Goal: Task Accomplishment & Management: Use online tool/utility

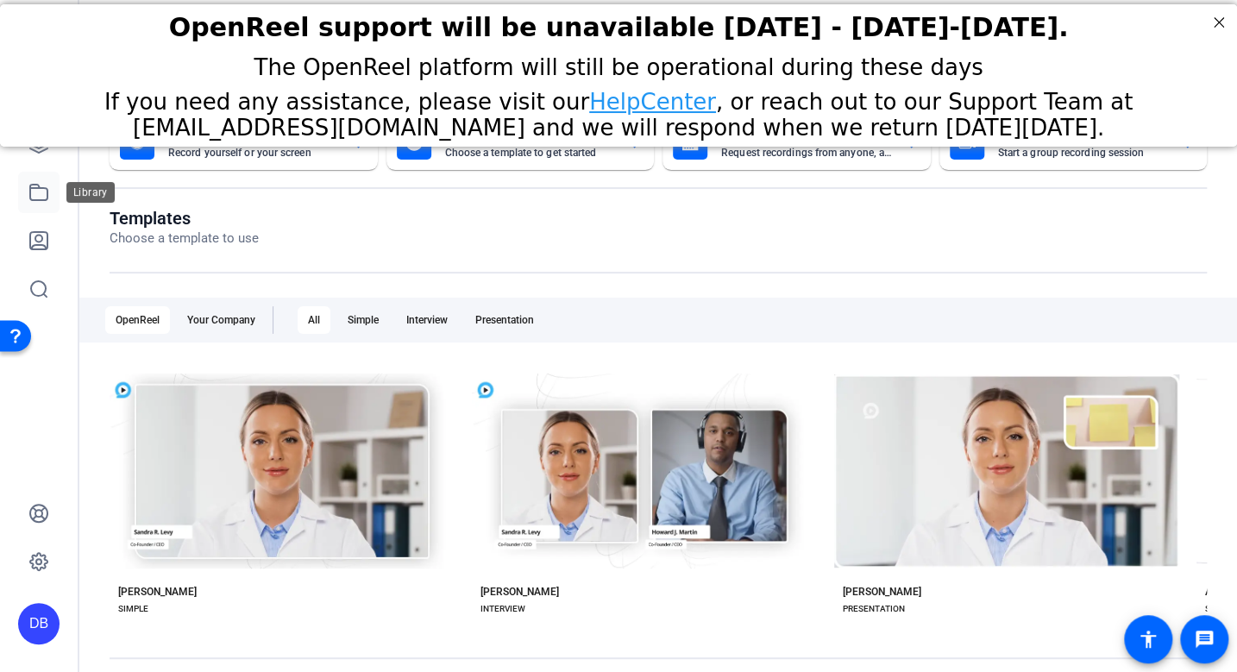
click at [35, 192] on icon at bounding box center [38, 192] width 21 height 21
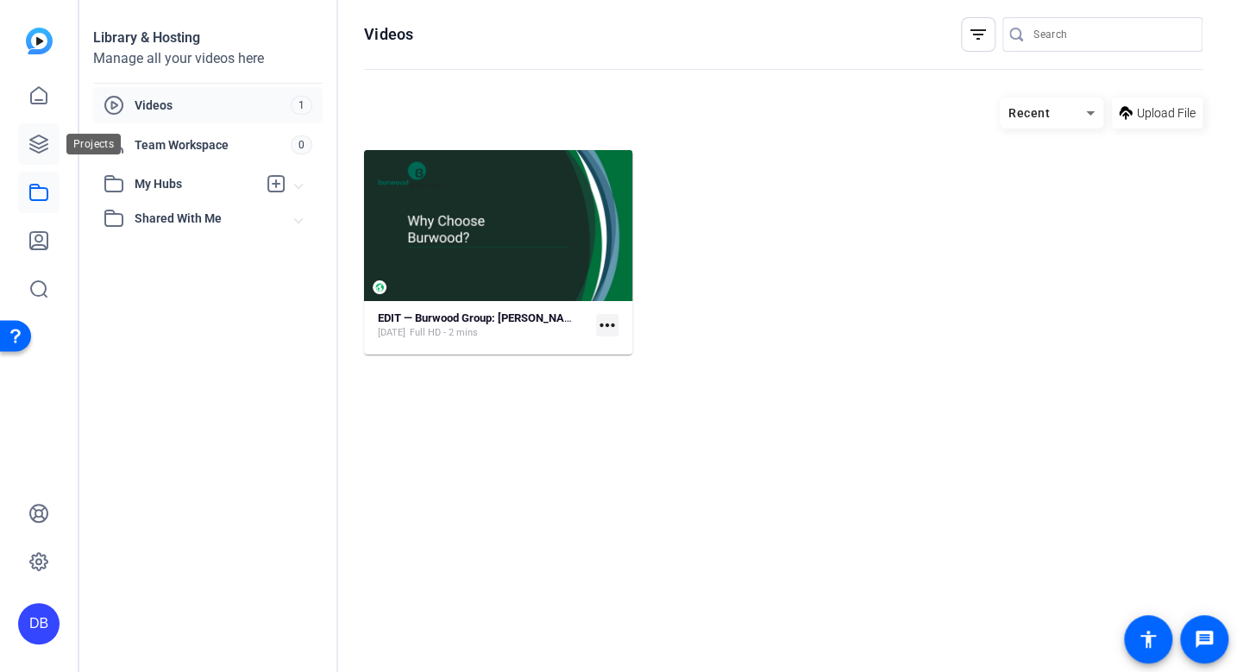
click at [41, 148] on icon at bounding box center [38, 144] width 21 height 21
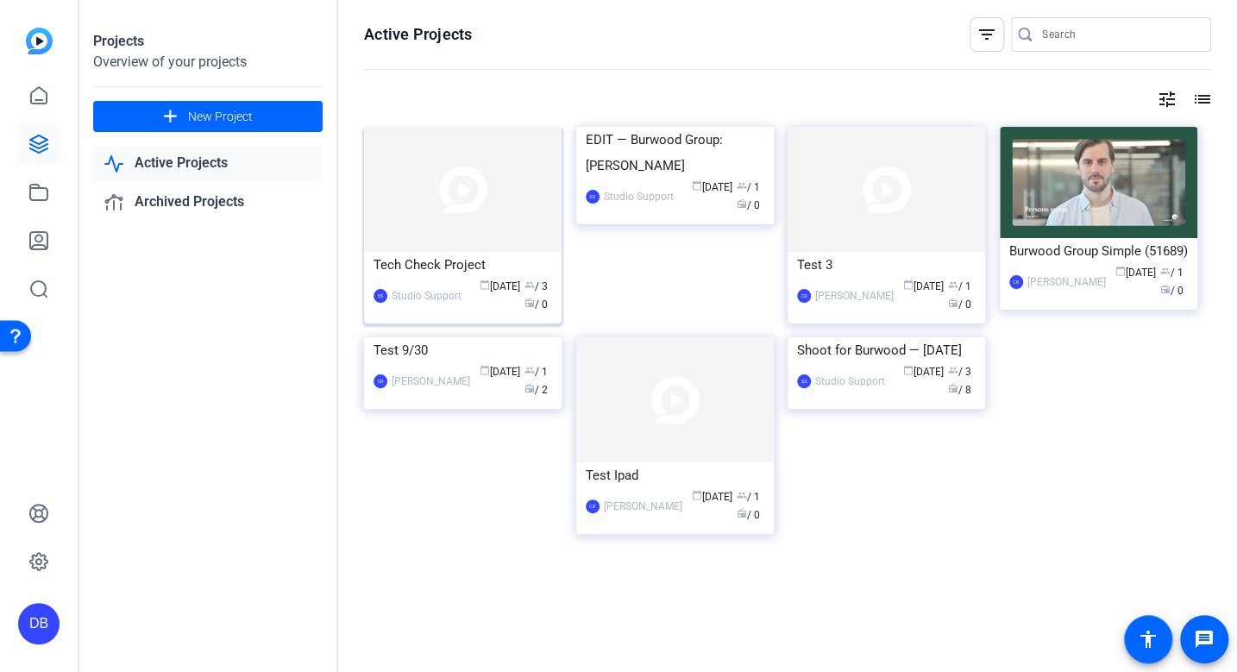
click at [449, 229] on img at bounding box center [463, 189] width 198 height 125
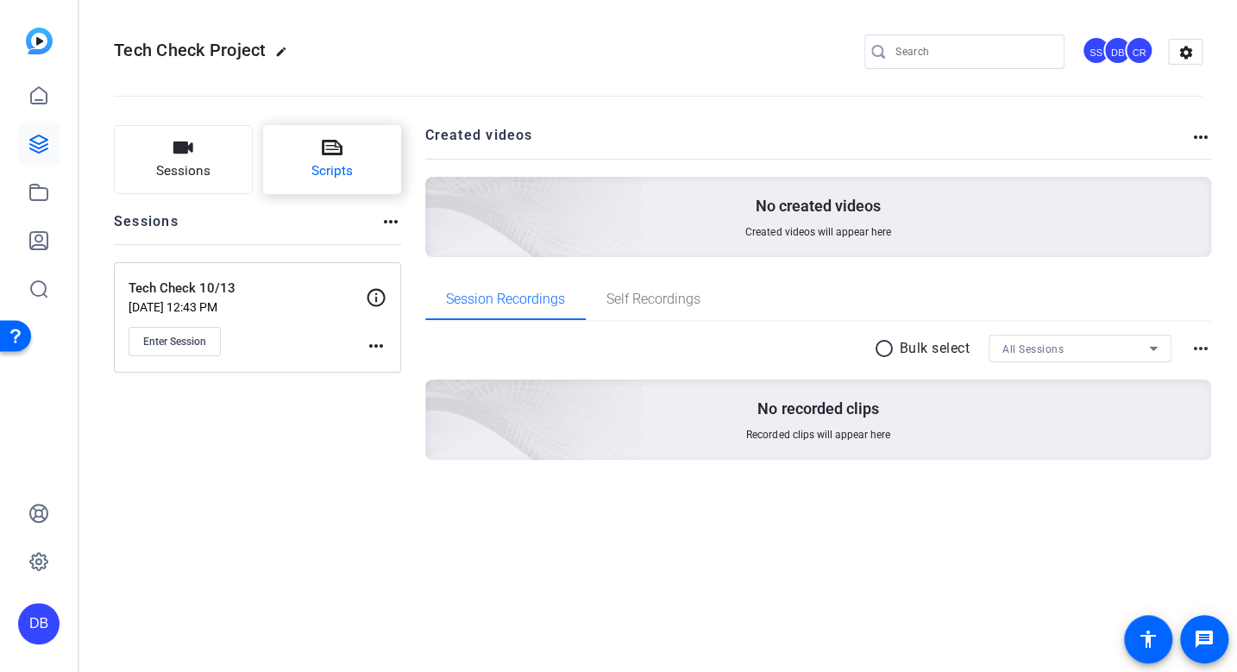
click at [336, 162] on span "Scripts" at bounding box center [331, 171] width 41 height 20
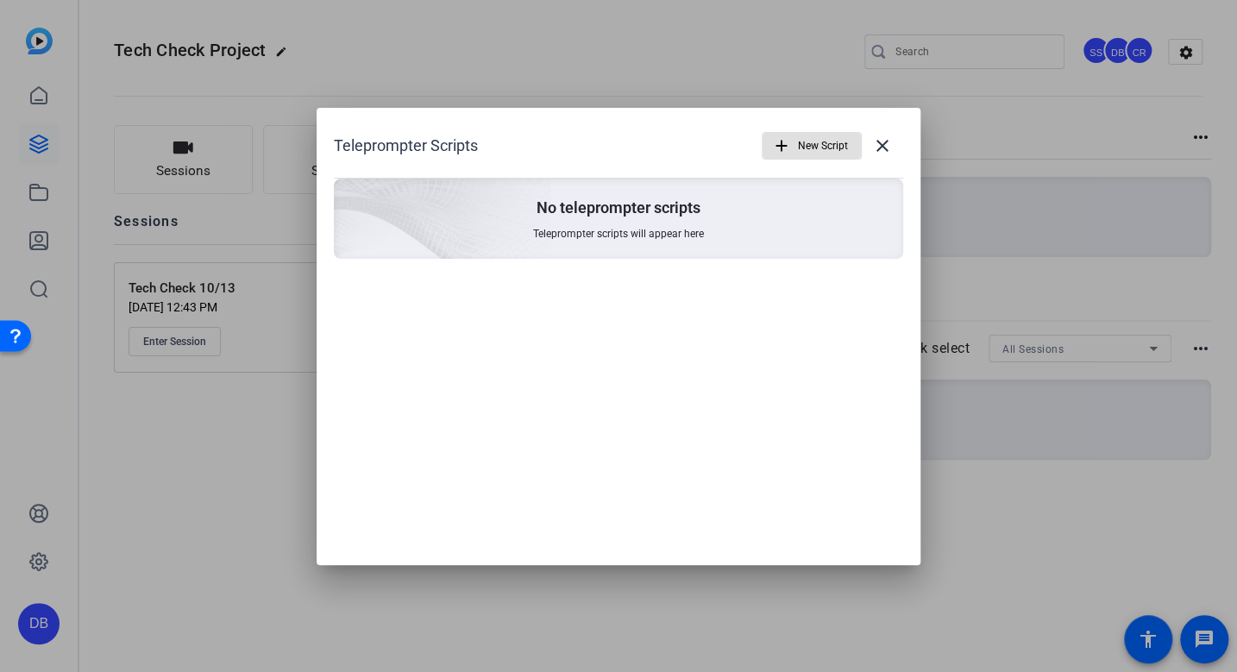
click at [789, 149] on mat-icon "add" at bounding box center [781, 145] width 19 height 19
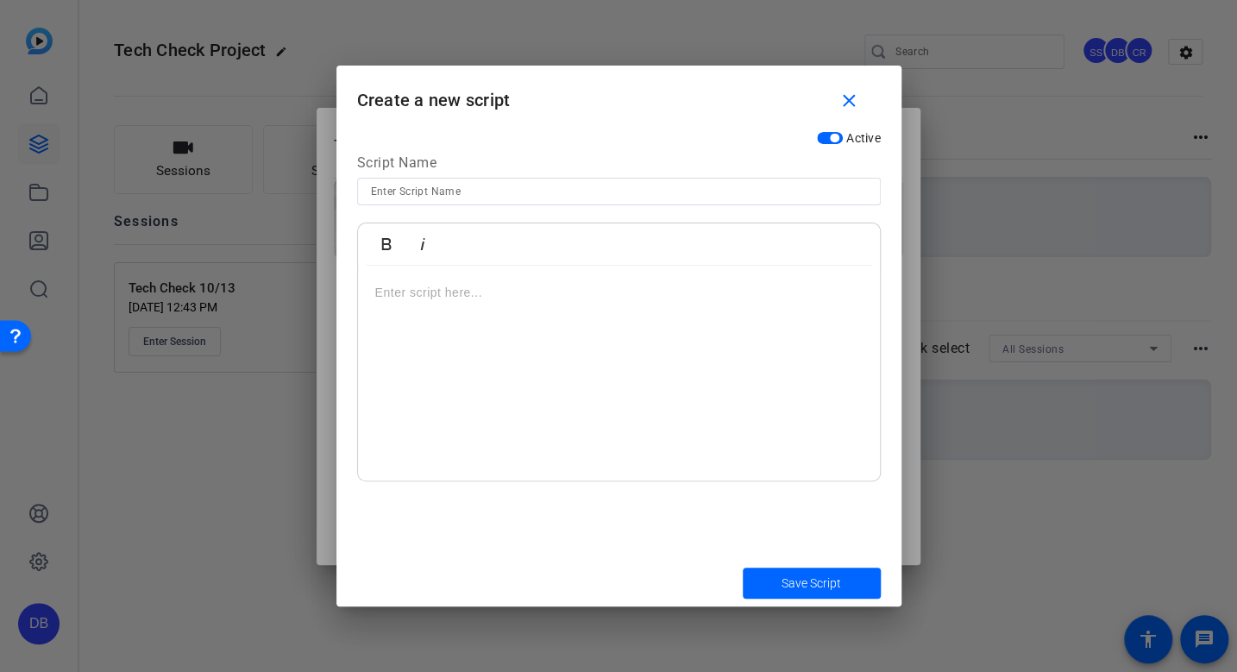
click at [394, 191] on input at bounding box center [619, 191] width 496 height 21
type input "[PERSON_NAME]"
click at [379, 283] on p at bounding box center [619, 292] width 488 height 19
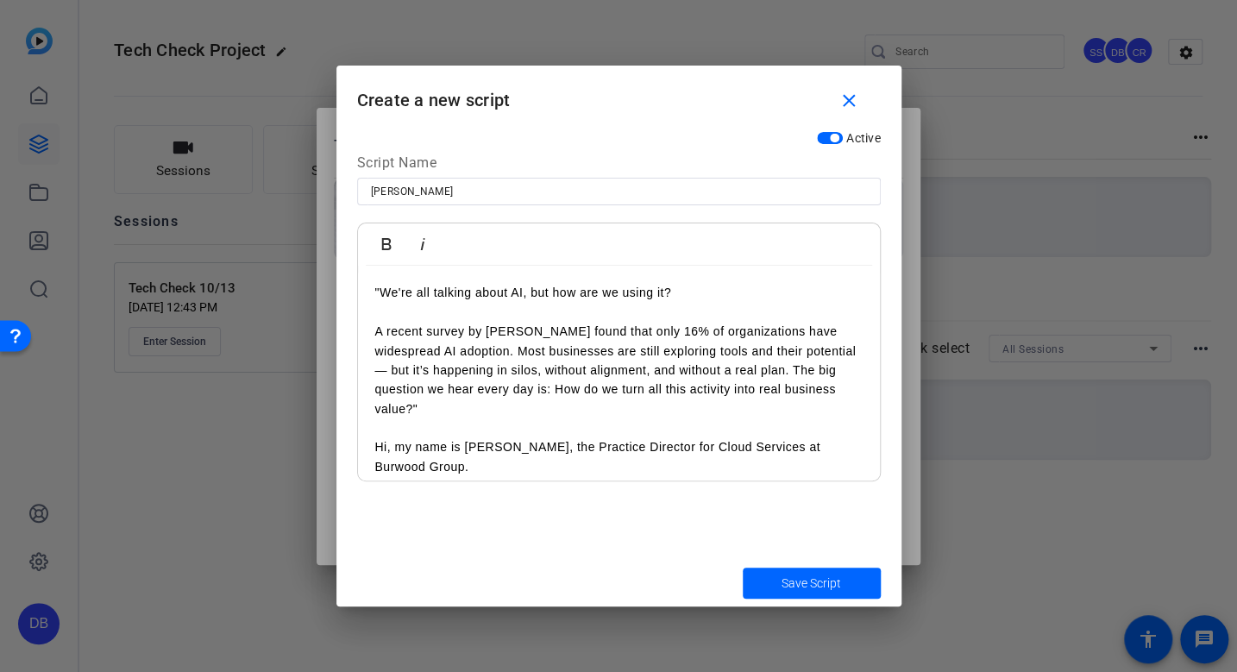
click at [812, 591] on span "Save Script" at bounding box center [812, 584] width 60 height 18
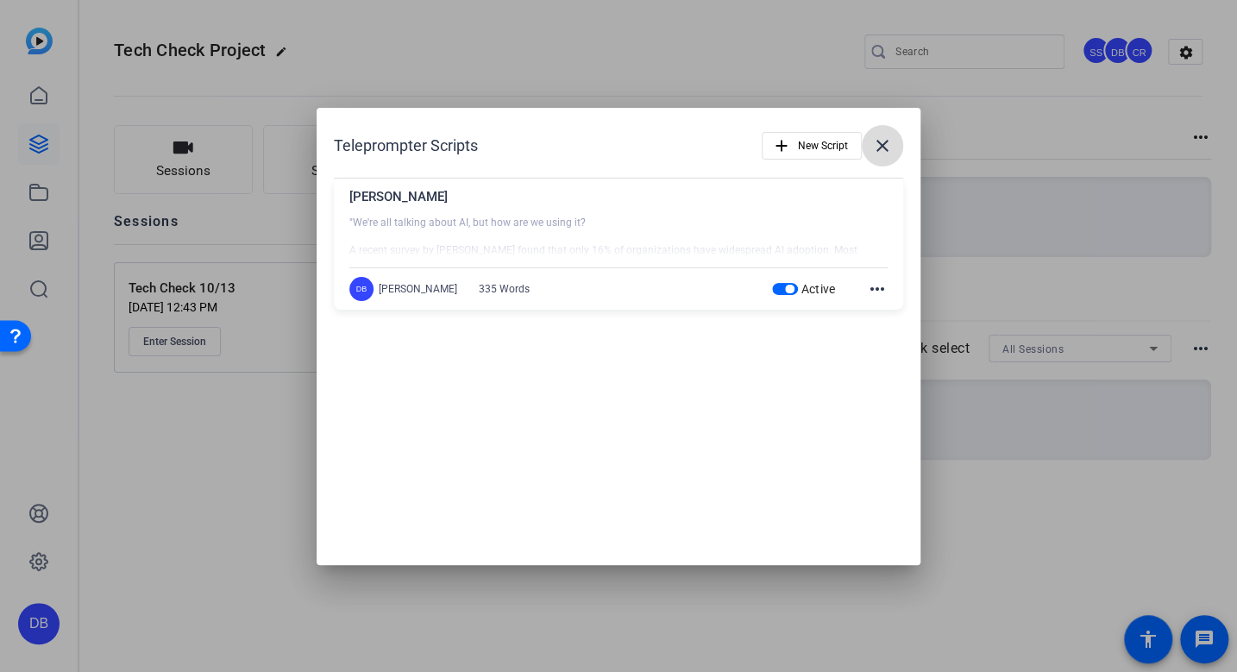
click at [881, 146] on mat-icon "close" at bounding box center [882, 145] width 21 height 21
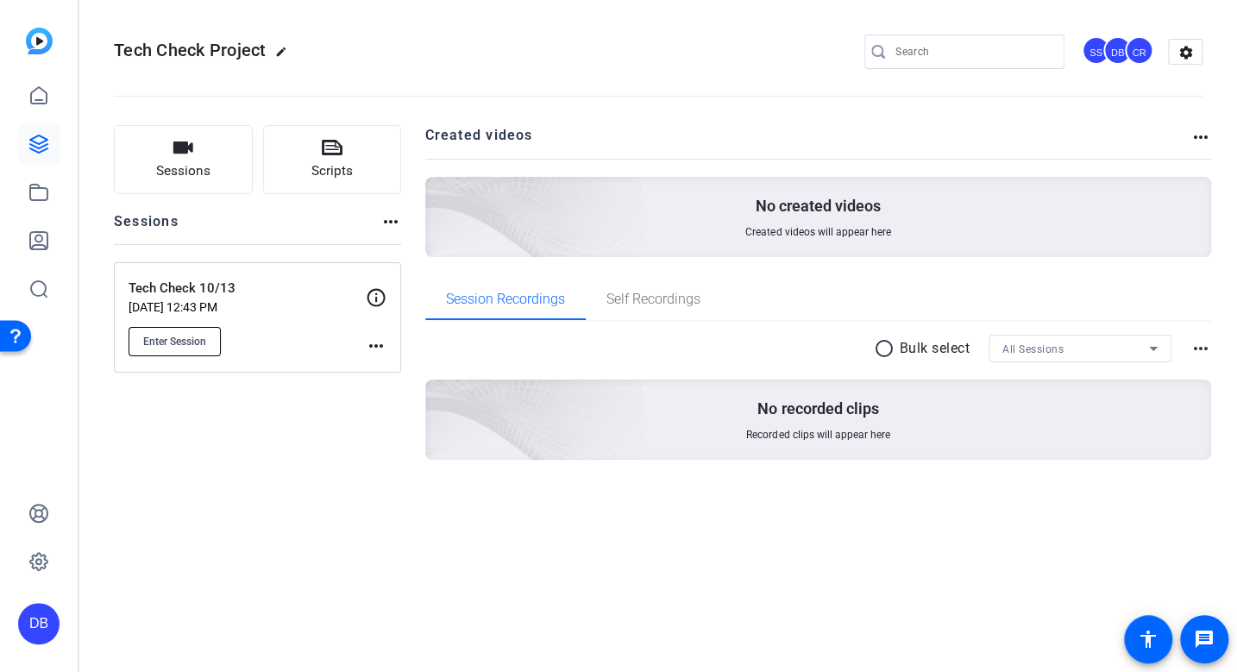
click at [170, 343] on span "Enter Session" at bounding box center [174, 342] width 63 height 14
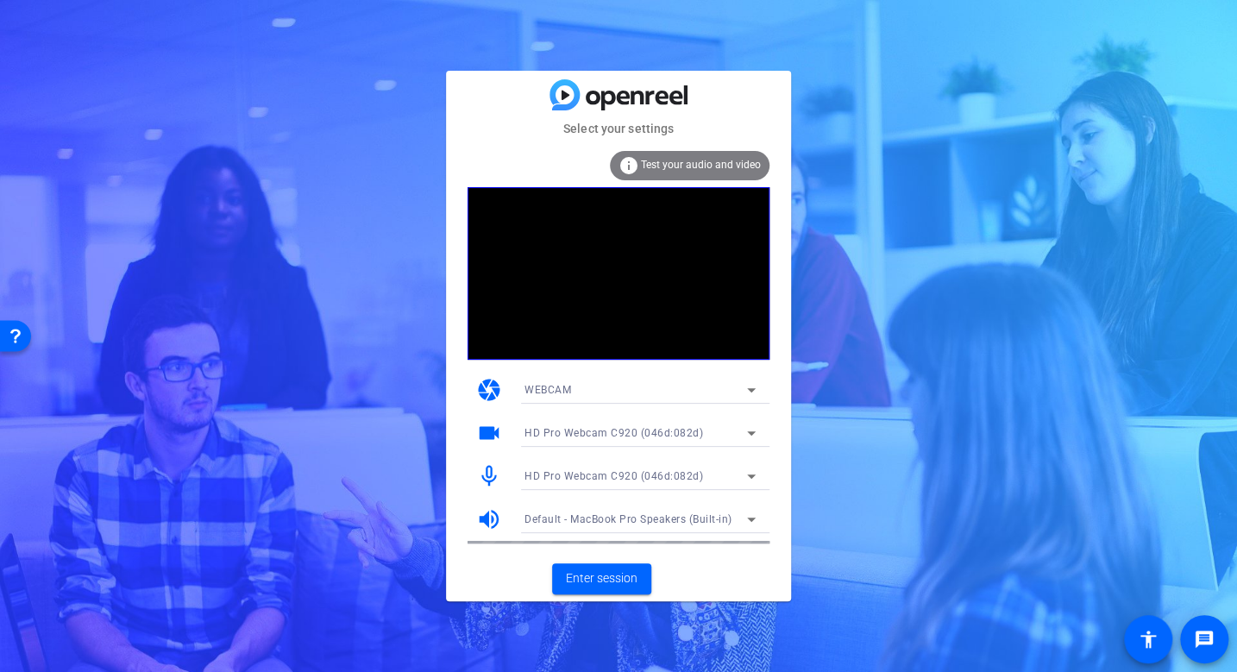
click at [750, 516] on icon at bounding box center [751, 519] width 21 height 21
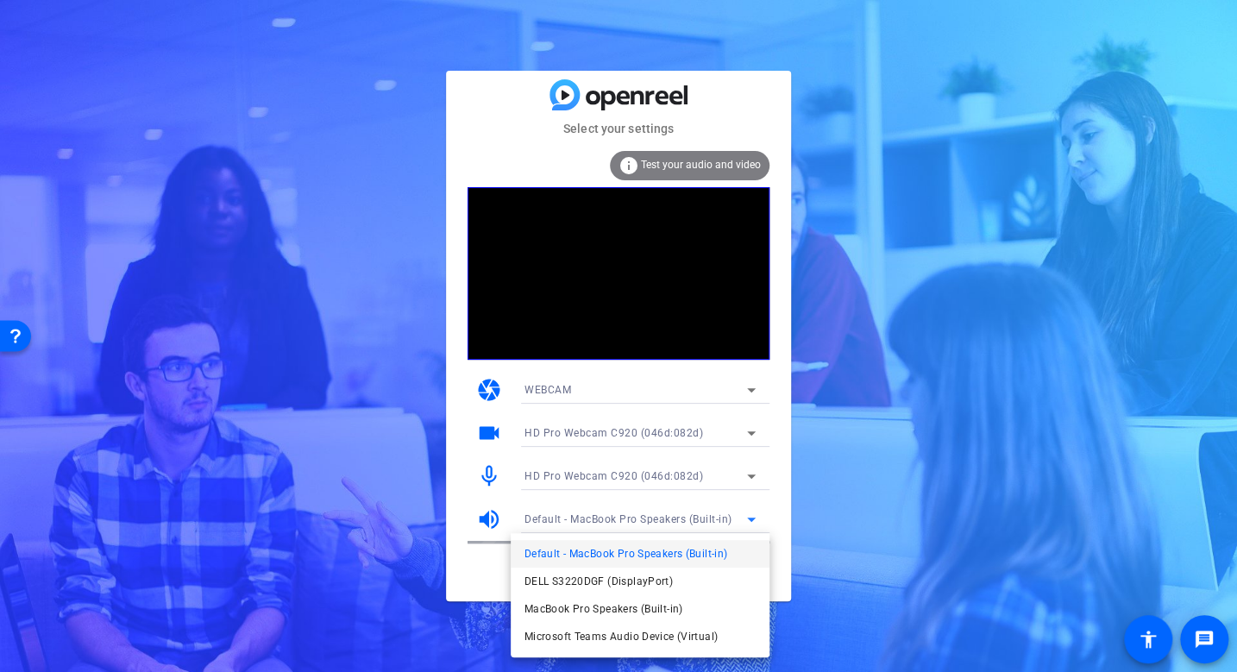
click at [740, 515] on div at bounding box center [618, 336] width 1237 height 672
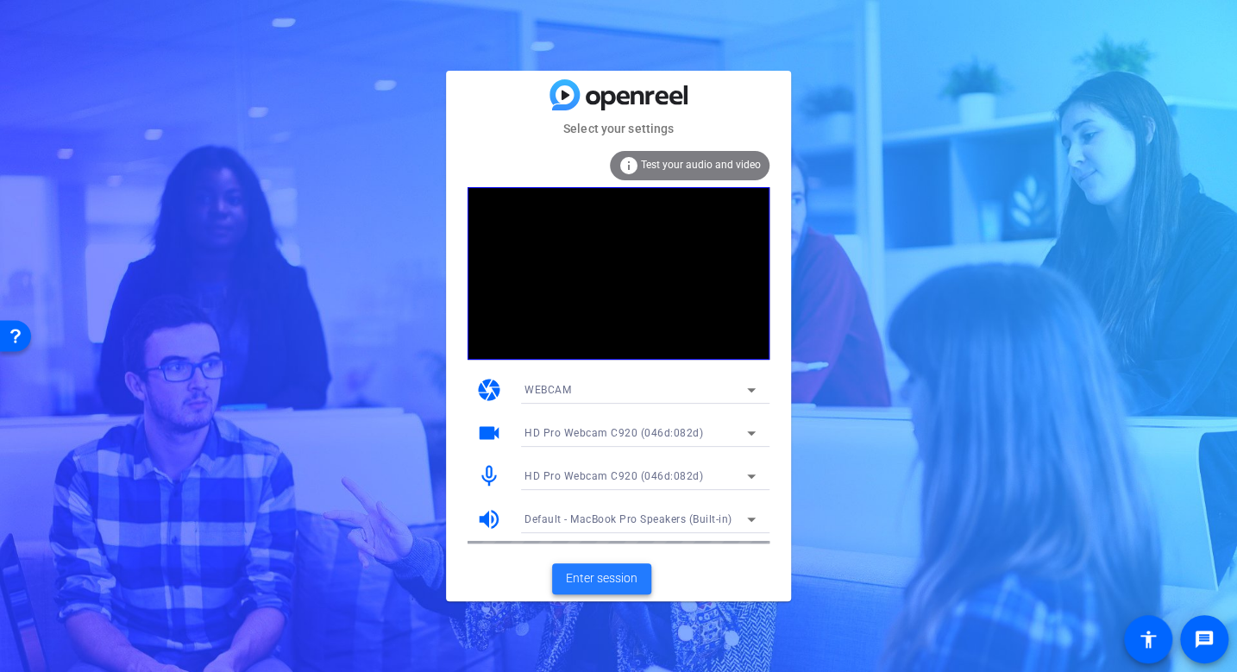
click at [594, 581] on span "Enter session" at bounding box center [602, 578] width 72 height 18
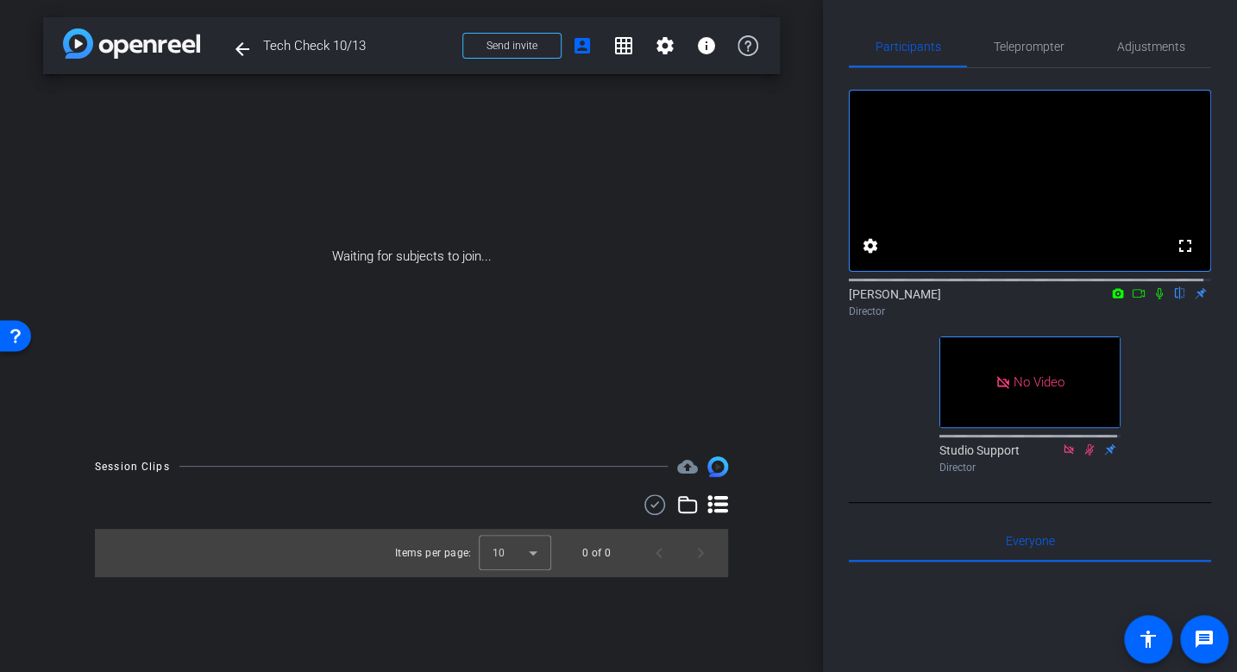
click at [1153, 299] on icon at bounding box center [1160, 293] width 14 height 12
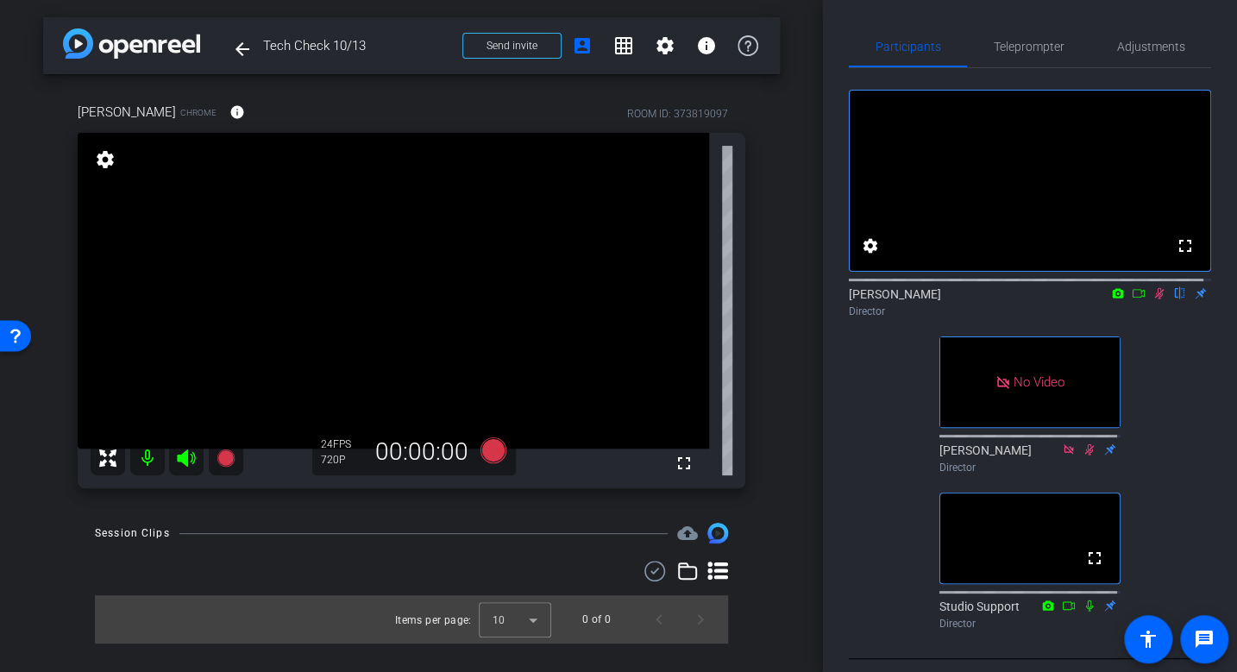
click at [1155, 299] on icon at bounding box center [1159, 293] width 9 height 11
drag, startPoint x: 785, startPoint y: 469, endPoint x: 779, endPoint y: 443, distance: 26.6
click at [779, 443] on div "arrow_back Tech Check 10/13 Back to project Send invite account_box grid_on set…" at bounding box center [411, 336] width 823 height 672
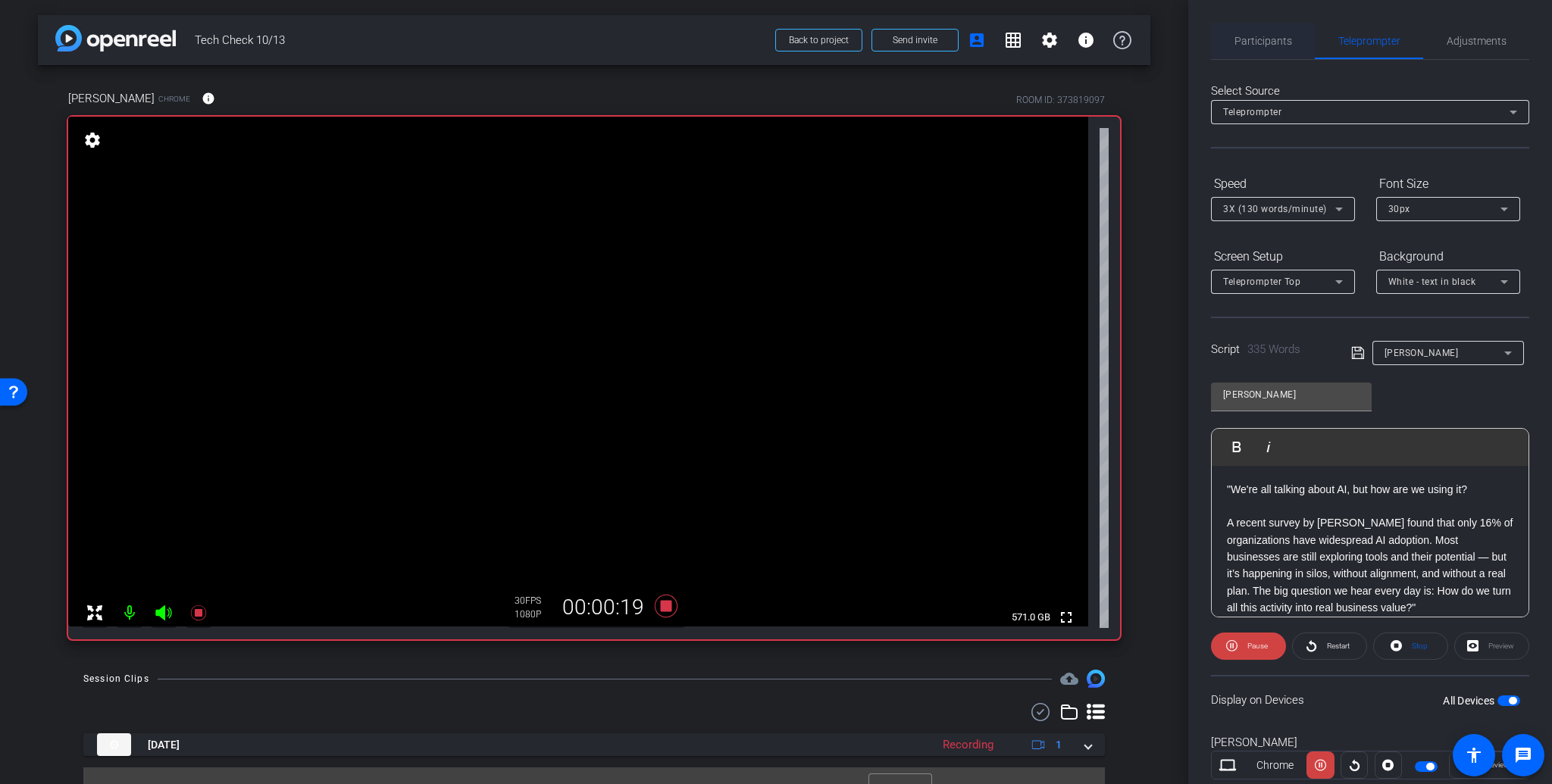
click at [1086, 42] on span "Participants" at bounding box center [1264, 41] width 58 height 11
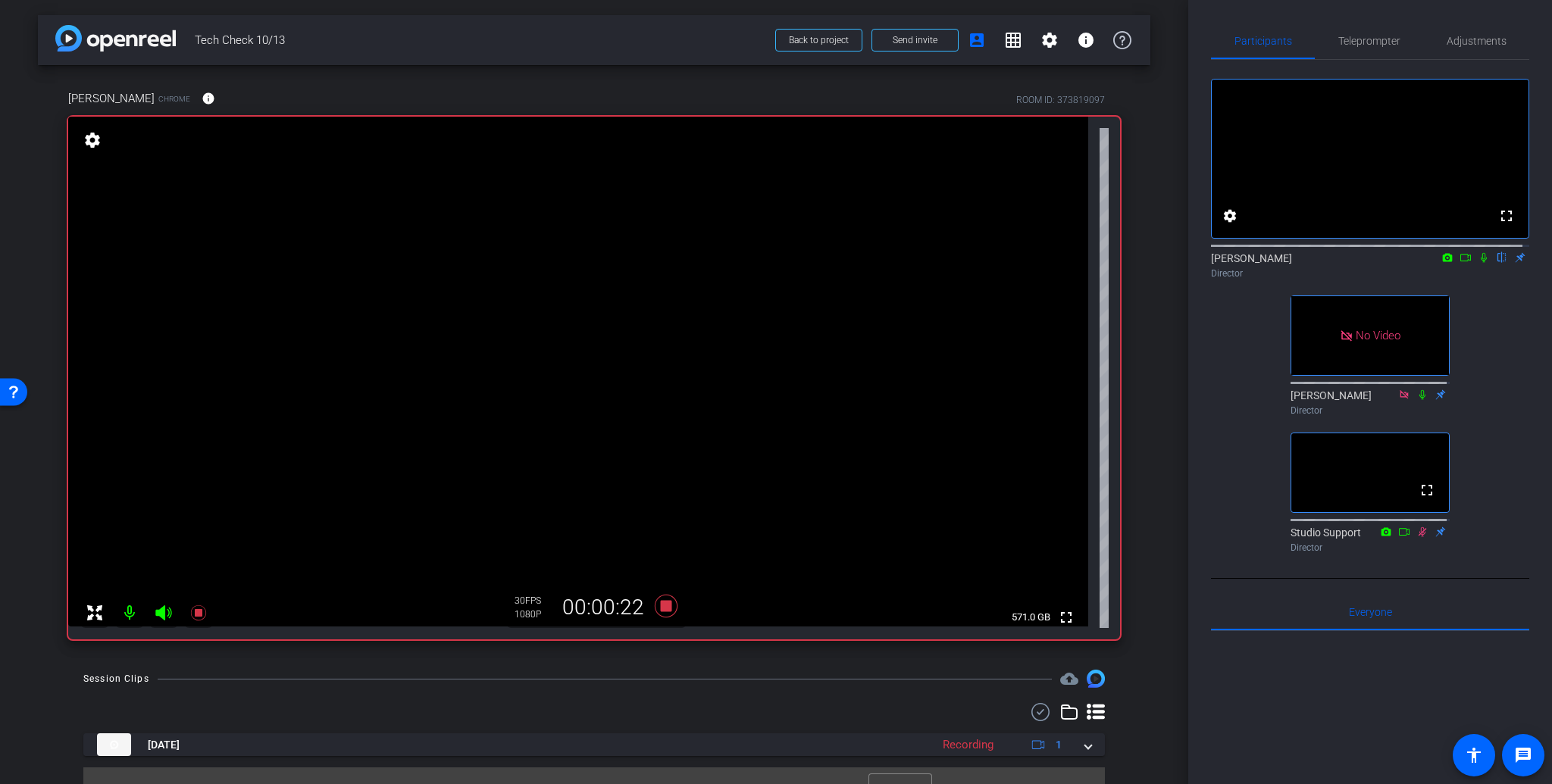
click at [1086, 263] on icon at bounding box center [1484, 257] width 12 height 11
click at [1086, 41] on span "Teleprompter" at bounding box center [1369, 41] width 62 height 11
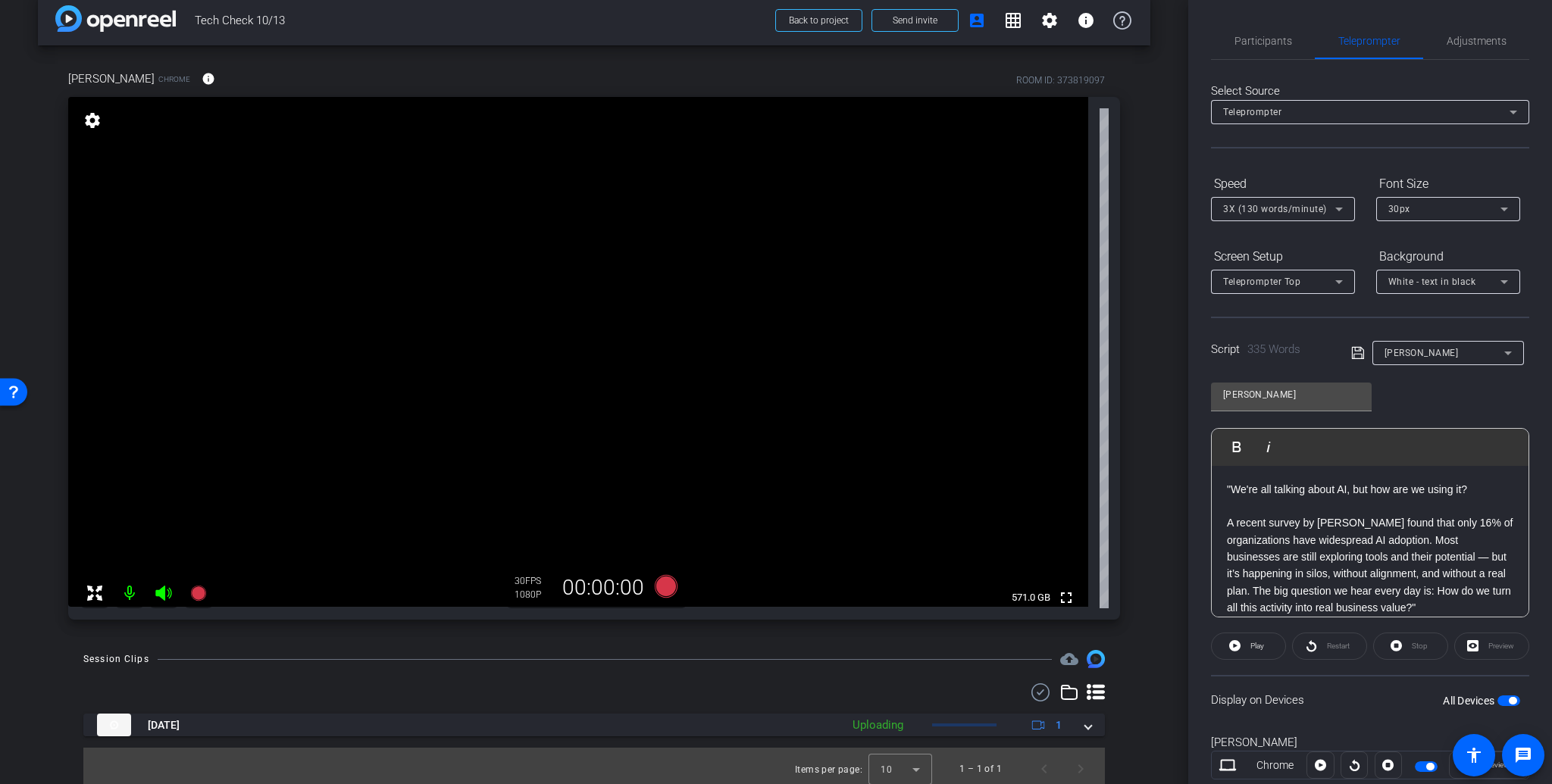
scroll to position [25, 0]
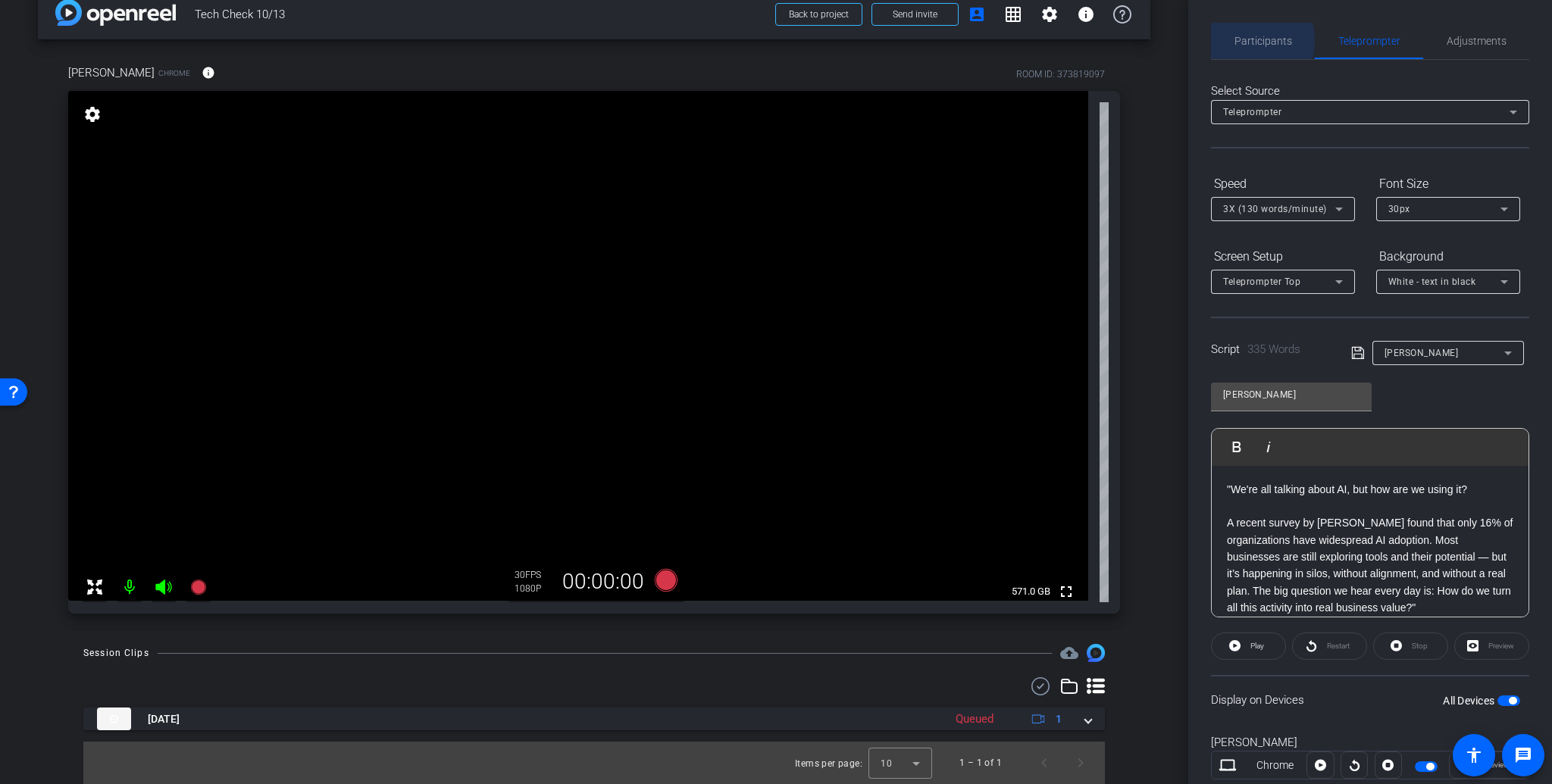
click at [1086, 40] on span "Participants" at bounding box center [1264, 41] width 58 height 11
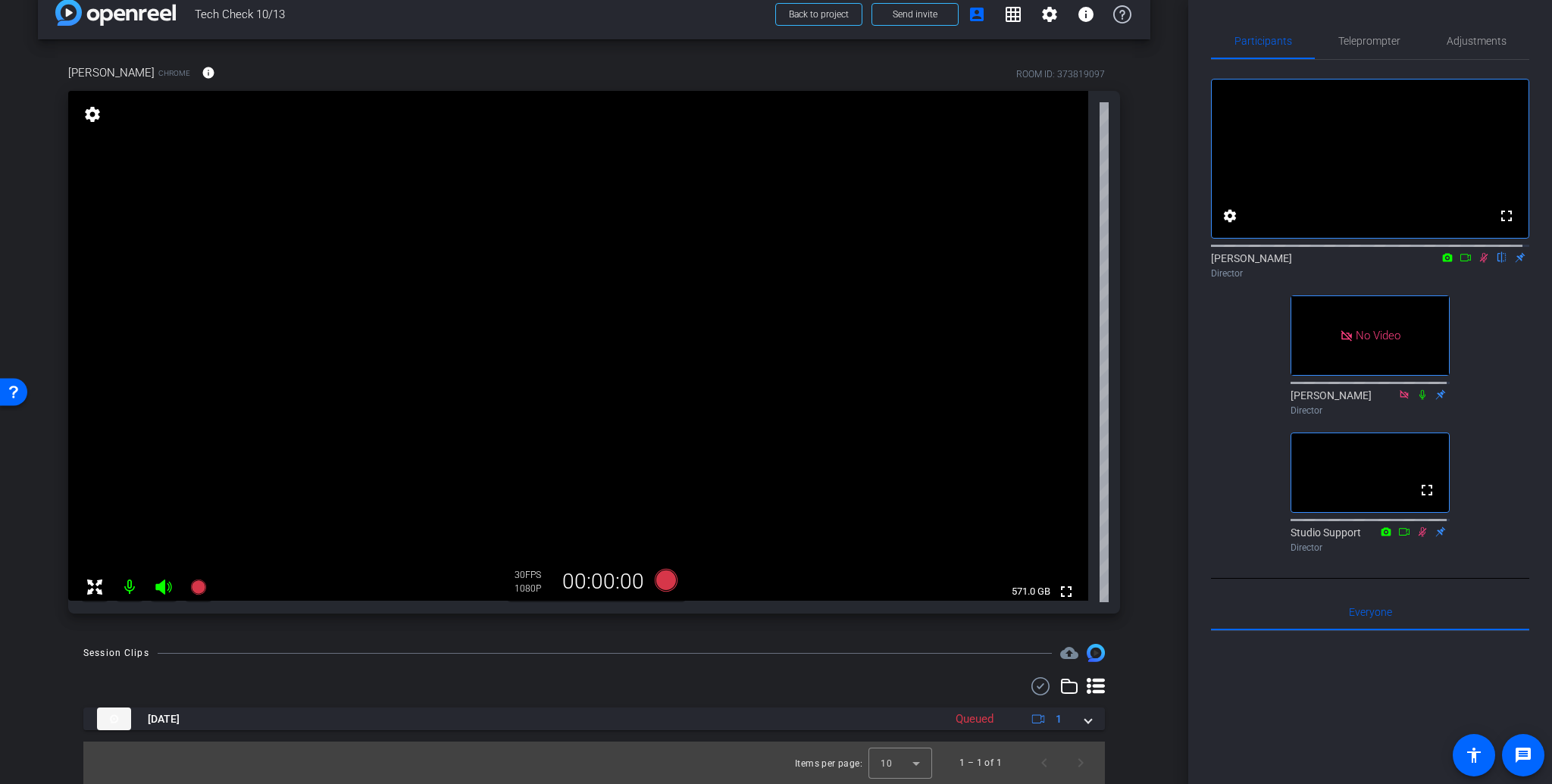
click at [1086, 263] on icon at bounding box center [1483, 257] width 8 height 10
click at [1086, 41] on span "Teleprompter" at bounding box center [1369, 41] width 62 height 11
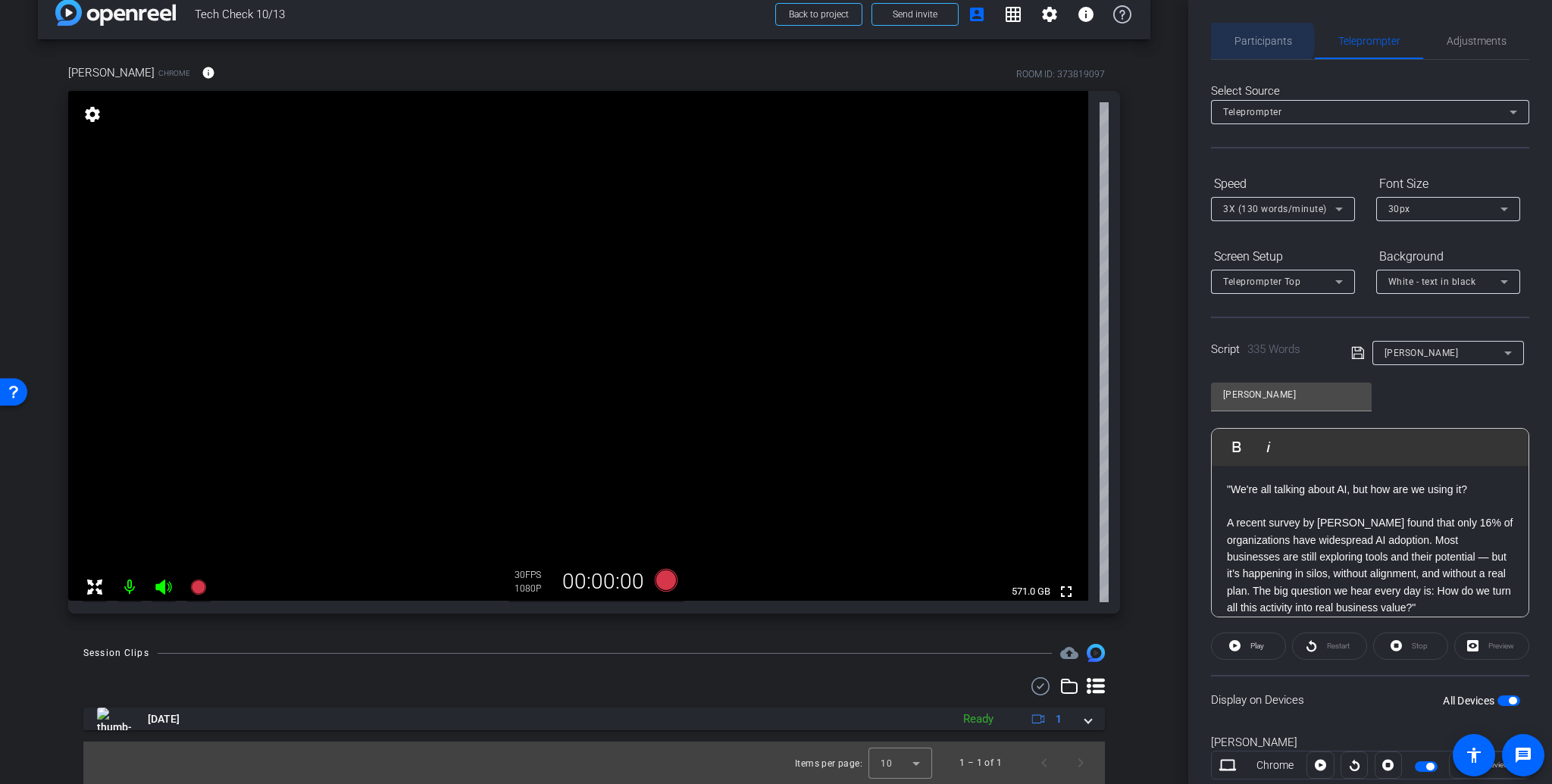
click at [1086, 41] on span "Participants" at bounding box center [1264, 41] width 58 height 11
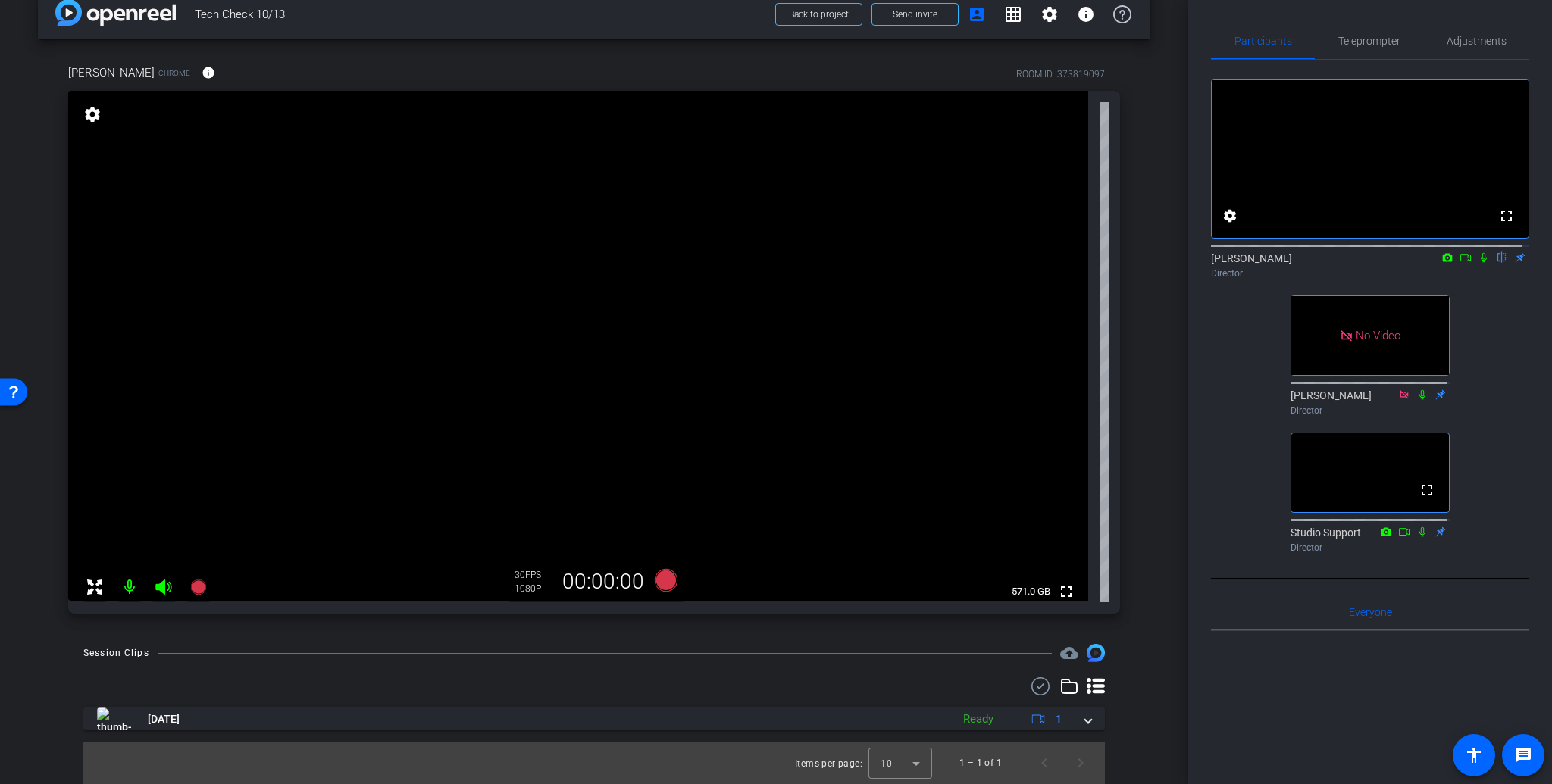
scroll to position [0, 0]
